Goal: Communication & Community: Ask a question

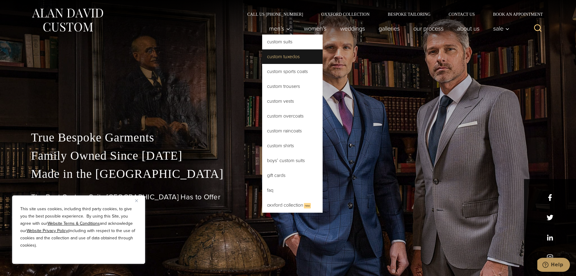
drag, startPoint x: 273, startPoint y: 40, endPoint x: 268, endPoint y: 54, distance: 15.4
click at [268, 54] on link "Custom Tuxedos" at bounding box center [292, 56] width 60 height 15
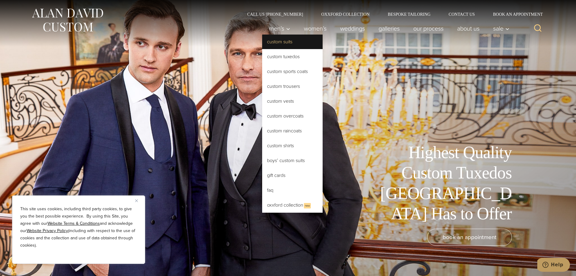
click at [276, 40] on link "Custom Suits" at bounding box center [292, 41] width 60 height 15
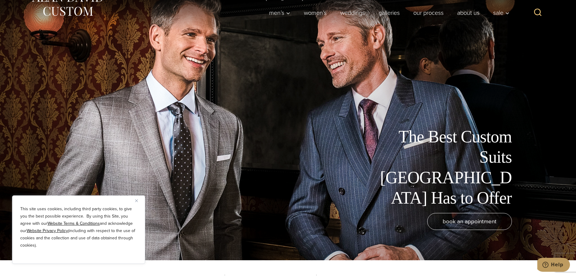
scroll to position [30, 0]
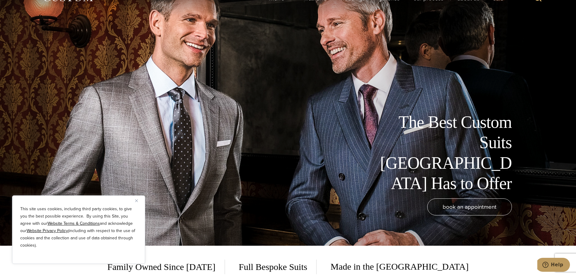
click at [136, 200] on img "Close" at bounding box center [136, 200] width 3 height 3
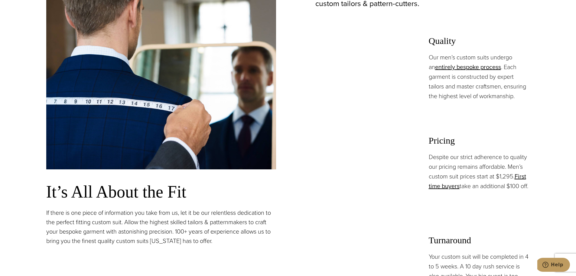
scroll to position [484, 0]
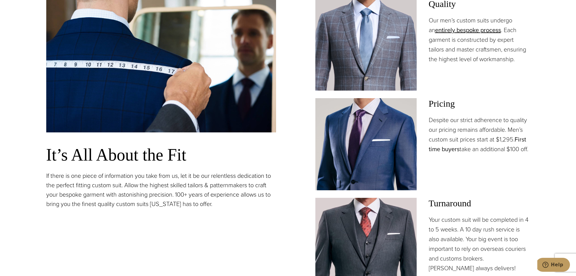
click at [522, 138] on link "First time buyers" at bounding box center [477, 144] width 97 height 19
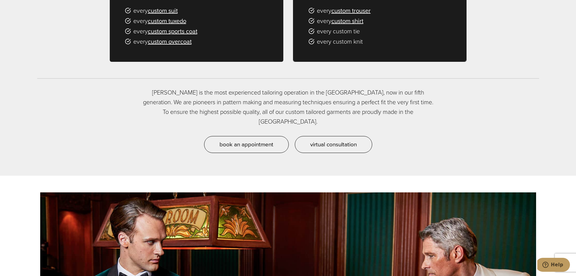
scroll to position [514, 0]
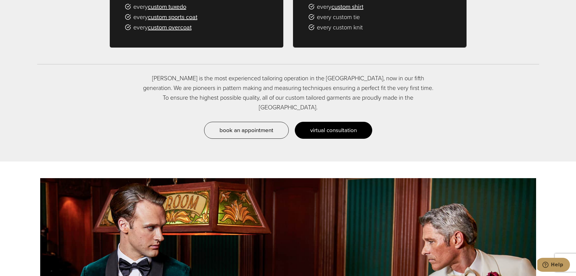
click at [345, 126] on span "virtual consultation" at bounding box center [333, 130] width 47 height 9
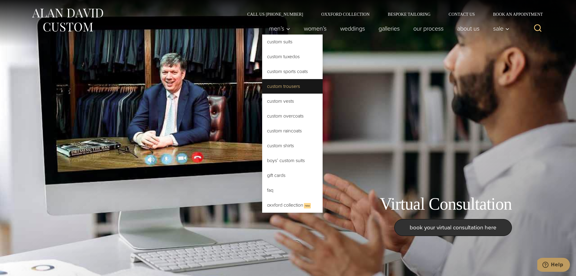
click at [304, 87] on link "Custom Trousers" at bounding box center [292, 86] width 60 height 15
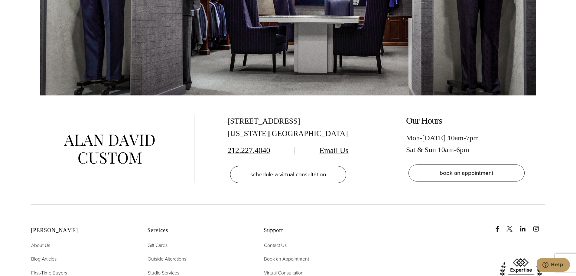
scroll to position [3660, 0]
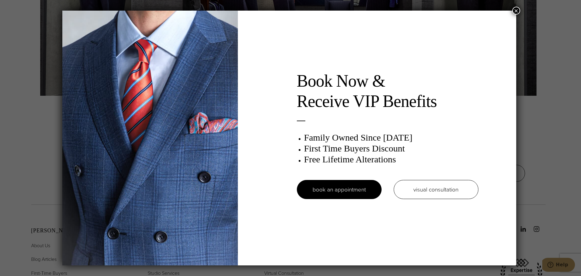
click at [517, 11] on button "×" at bounding box center [516, 11] width 8 height 8
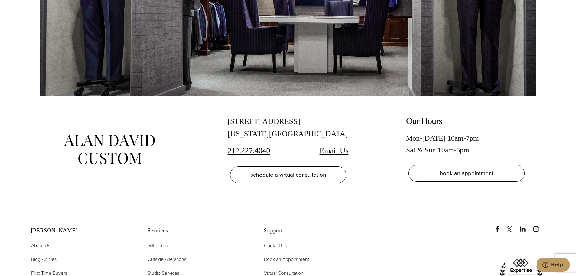
click at [333, 146] on link "Email Us" at bounding box center [334, 150] width 29 height 9
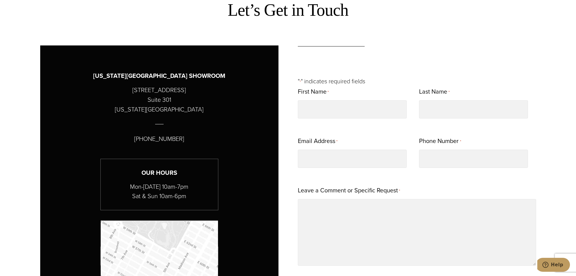
scroll to position [302, 0]
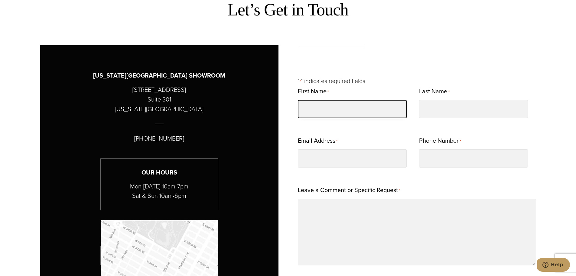
click at [346, 104] on input "First Name *" at bounding box center [352, 109] width 109 height 18
type input "*******"
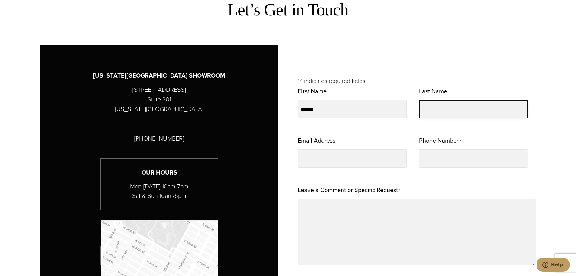
click at [422, 107] on input "Last Name *" at bounding box center [473, 109] width 109 height 18
type input "********"
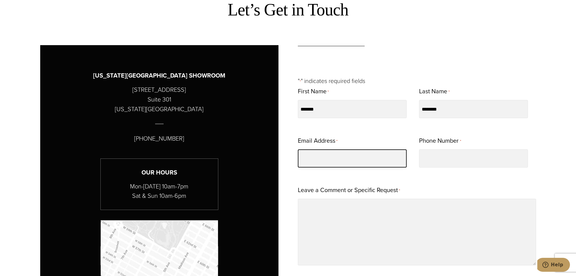
click at [367, 155] on input "Email Address *" at bounding box center [352, 158] width 109 height 18
type input "**********"
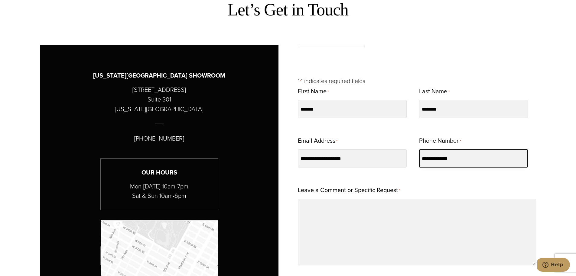
click at [437, 153] on input "**********" at bounding box center [473, 158] width 109 height 18
type input "**********"
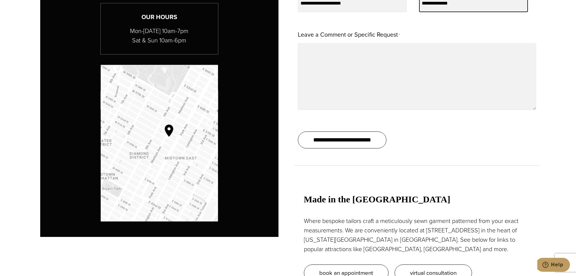
scroll to position [454, 0]
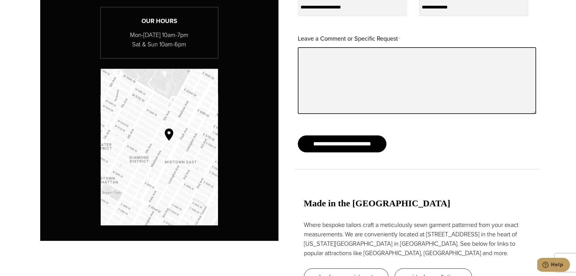
click at [319, 56] on textarea "Leave a Comment or Specific Request *" at bounding box center [417, 80] width 238 height 67
paste textarea "**********"
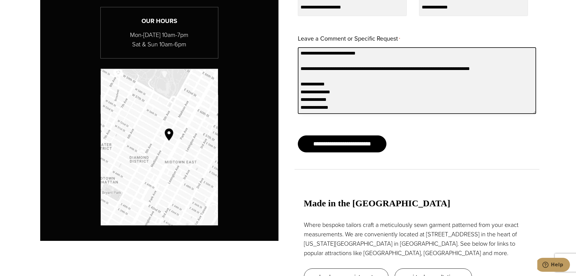
scroll to position [303, 0]
click at [306, 73] on textarea "Leave a Comment or Specific Request *" at bounding box center [417, 80] width 238 height 67
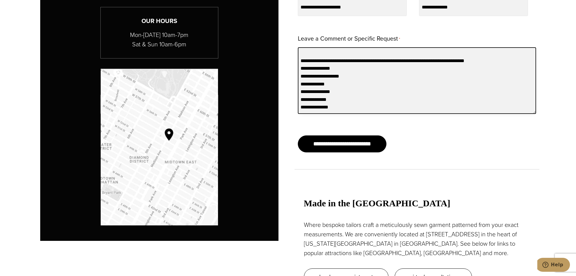
click at [354, 80] on textarea "Leave a Comment or Specific Request *" at bounding box center [417, 80] width 238 height 67
drag, startPoint x: 300, startPoint y: 106, endPoint x: 340, endPoint y: 104, distance: 39.7
click at [340, 104] on textarea "Leave a Comment or Specific Request *" at bounding box center [417, 80] width 238 height 67
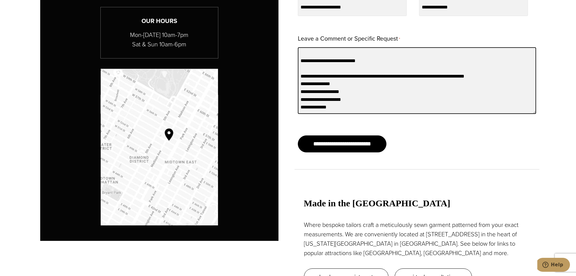
drag, startPoint x: 300, startPoint y: 98, endPoint x: 330, endPoint y: 103, distance: 30.5
click at [330, 103] on textarea "Leave a Comment or Specific Request *" at bounding box center [417, 80] width 238 height 67
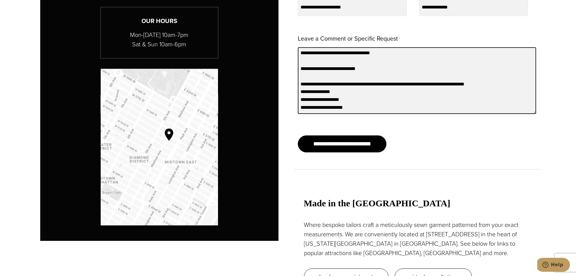
scroll to position [295, 0]
click at [490, 76] on textarea "Leave a Comment or Specific Request *" at bounding box center [417, 80] width 238 height 67
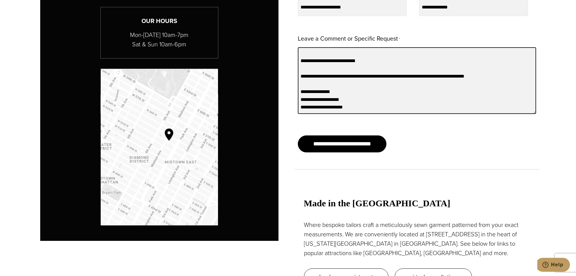
scroll to position [303, 0]
paste textarea "**********"
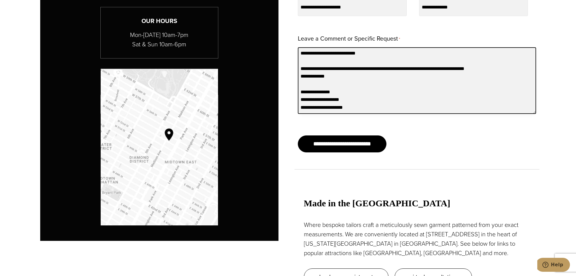
click at [355, 86] on textarea "Leave a Comment or Specific Request *" at bounding box center [417, 80] width 238 height 67
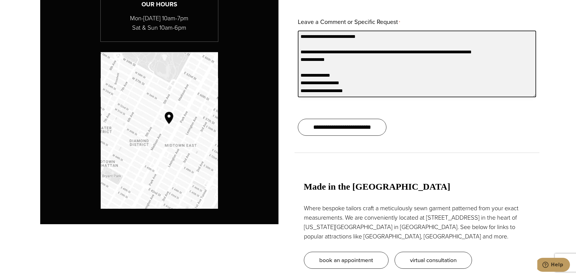
scroll to position [484, 0]
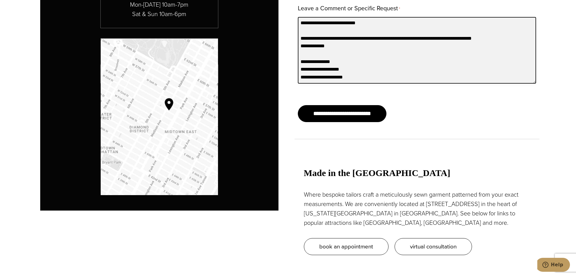
click at [342, 49] on textarea "Leave a Comment or Specific Request *" at bounding box center [417, 50] width 238 height 67
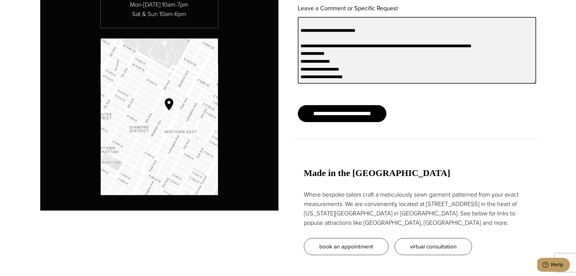
click at [299, 44] on textarea "Leave a Comment or Specific Request *" at bounding box center [417, 50] width 238 height 67
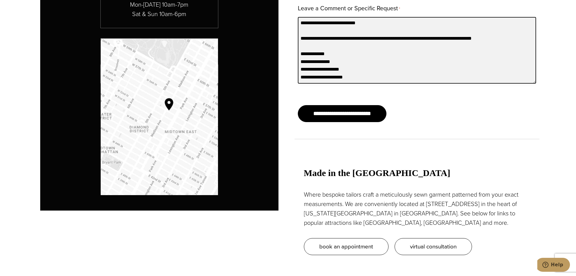
click at [373, 44] on textarea "Leave a Comment or Specific Request *" at bounding box center [417, 50] width 238 height 67
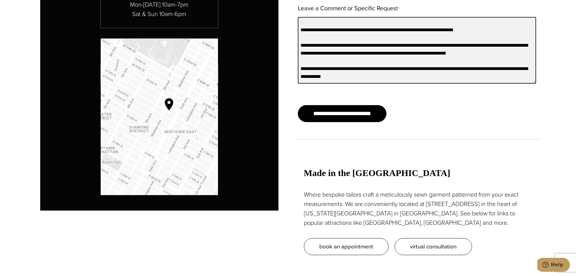
scroll to position [60, 0]
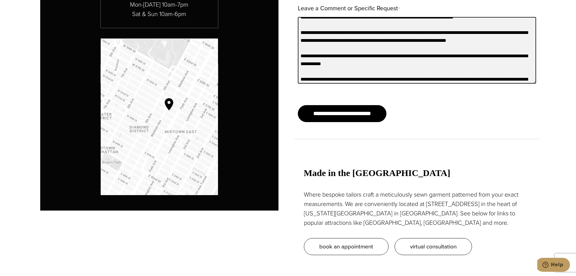
paste textarea "*"
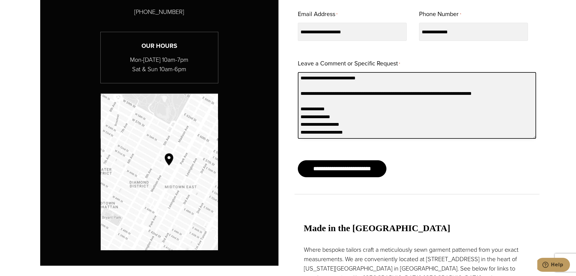
scroll to position [423, 0]
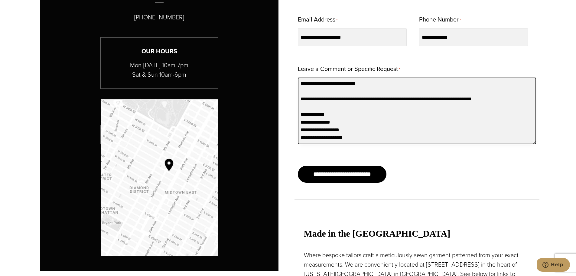
click at [394, 111] on textarea "Leave a Comment or Specific Request *" at bounding box center [417, 110] width 238 height 67
click at [426, 108] on textarea "Leave a Comment or Specific Request *" at bounding box center [417, 110] width 238 height 67
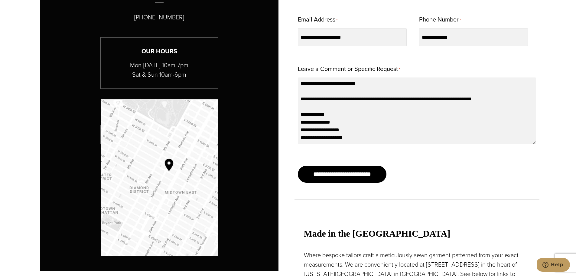
drag, startPoint x: 425, startPoint y: 109, endPoint x: 520, endPoint y: 173, distance: 114.6
click at [520, 173] on div "**********" at bounding box center [417, 175] width 238 height 29
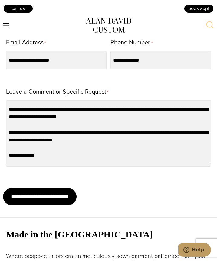
scroll to position [46, 0]
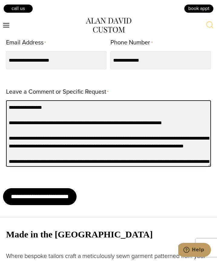
click at [123, 128] on textarea "Leave a Comment or Specific Request *" at bounding box center [108, 133] width 205 height 67
click at [9, 128] on textarea "Leave a Comment or Specific Request *" at bounding box center [108, 133] width 205 height 67
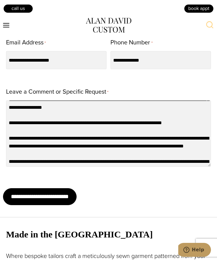
click at [102, 217] on hr at bounding box center [108, 217] width 245 height 0
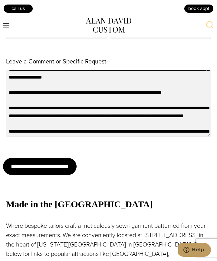
scroll to position [60, 0]
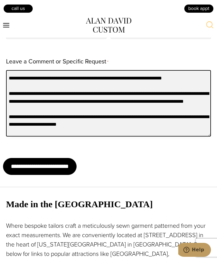
click at [175, 82] on textarea "Leave a Comment or Specific Request *" at bounding box center [108, 103] width 205 height 67
click at [175, 80] on textarea "Leave a Comment or Specific Request *" at bounding box center [108, 103] width 205 height 67
drag, startPoint x: 175, startPoint y: 79, endPoint x: 180, endPoint y: 76, distance: 5.4
click at [180, 76] on textarea "Leave a Comment or Specific Request *" at bounding box center [108, 103] width 205 height 67
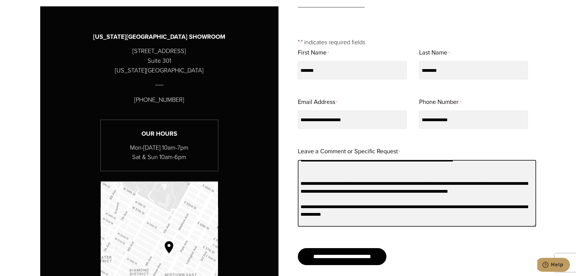
drag, startPoint x: 301, startPoint y: 166, endPoint x: 481, endPoint y: 168, distance: 179.7
click at [481, 168] on textarea "Leave a Comment or Specific Request *" at bounding box center [417, 193] width 238 height 67
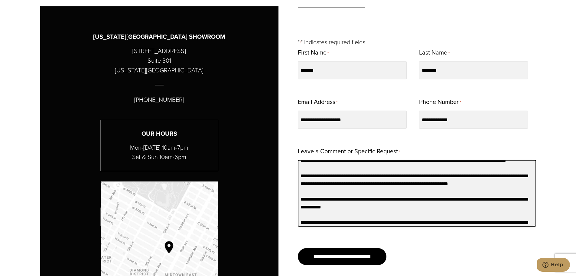
scroll to position [37, 0]
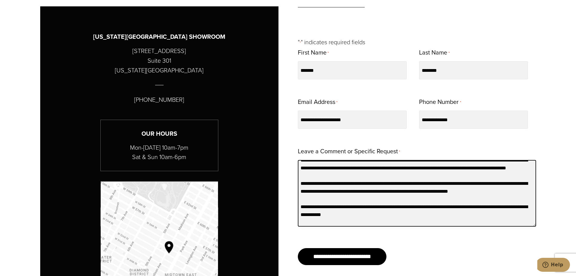
click at [366, 189] on textarea "Leave a Comment or Specific Request *" at bounding box center [417, 193] width 238 height 67
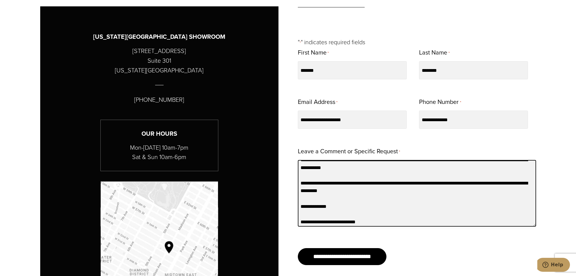
scroll to position [67, 0]
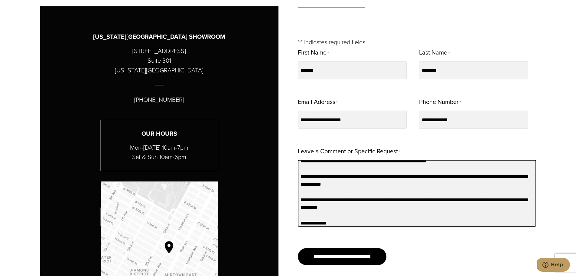
drag, startPoint x: 342, startPoint y: 206, endPoint x: 319, endPoint y: 205, distance: 23.3
click at [319, 205] on textarea "Leave a Comment or Specific Request *" at bounding box center [417, 193] width 238 height 67
click at [343, 184] on textarea "Leave a Comment or Specific Request *" at bounding box center [417, 193] width 238 height 67
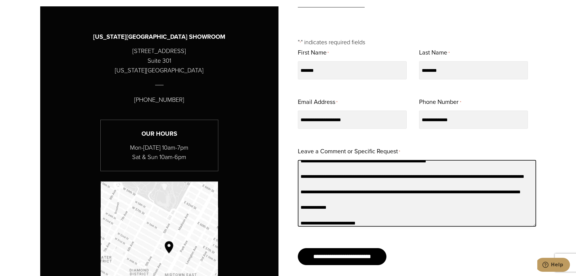
click at [332, 181] on textarea "Leave a Comment or Specific Request *" at bounding box center [417, 193] width 238 height 67
click at [404, 185] on textarea "Leave a Comment or Specific Request *" at bounding box center [417, 193] width 238 height 67
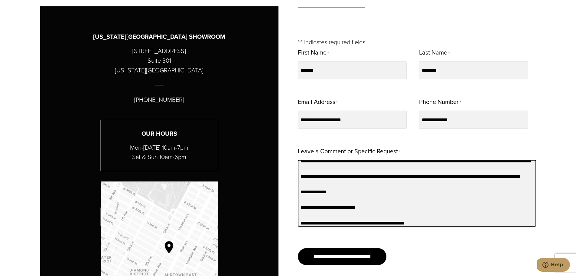
scroll to position [60, 0]
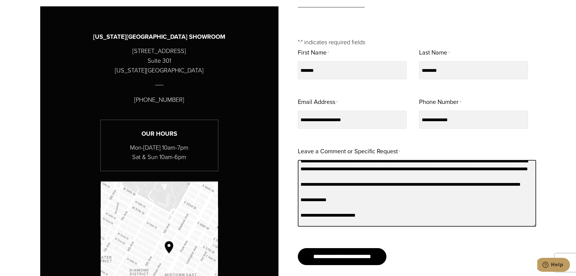
type textarea "**********"
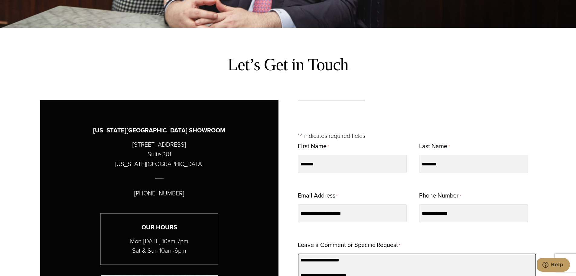
scroll to position [190, 0]
